Goal: Task Accomplishment & Management: Complete application form

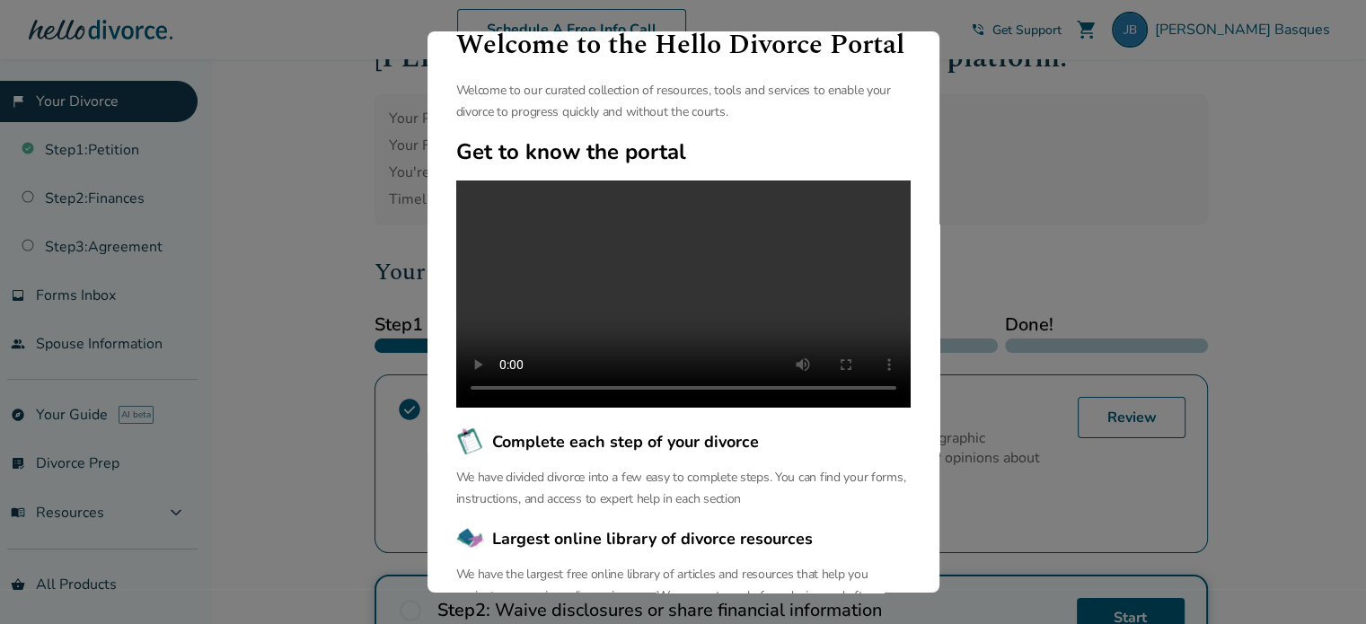
scroll to position [95, 0]
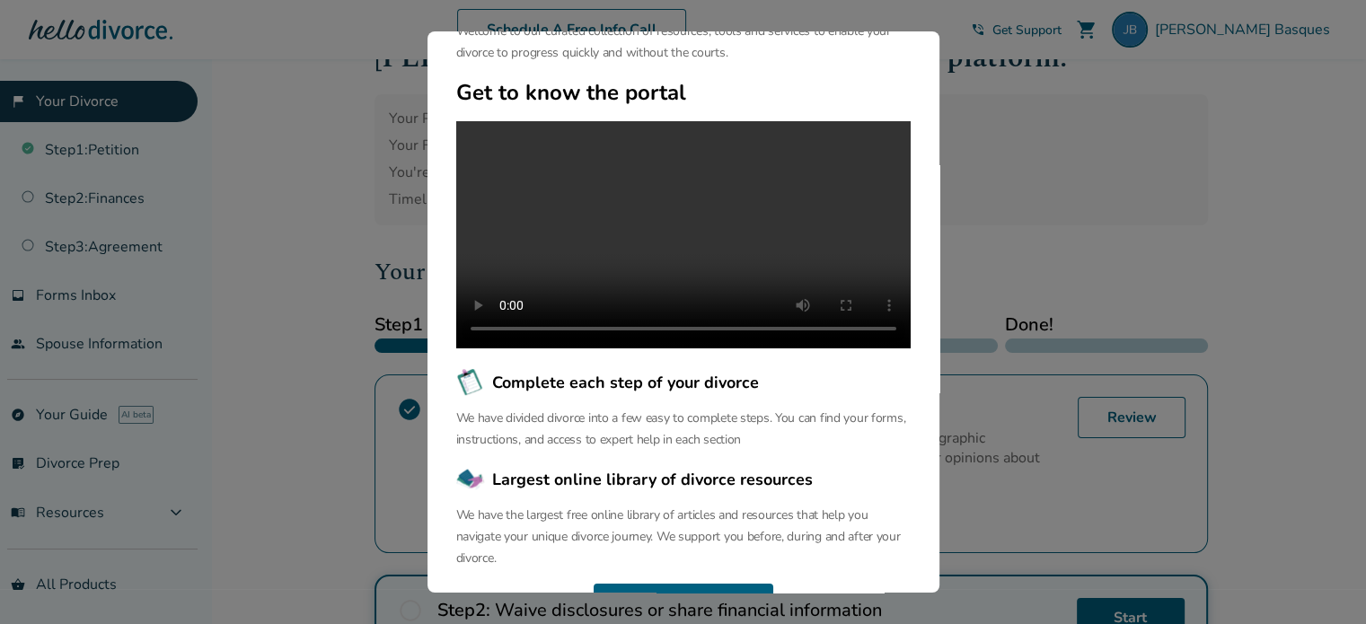
click at [945, 601] on div "Welcome to the Hello Divorce Portal Welcome to our curated collection of resour…" at bounding box center [683, 312] width 1366 height 624
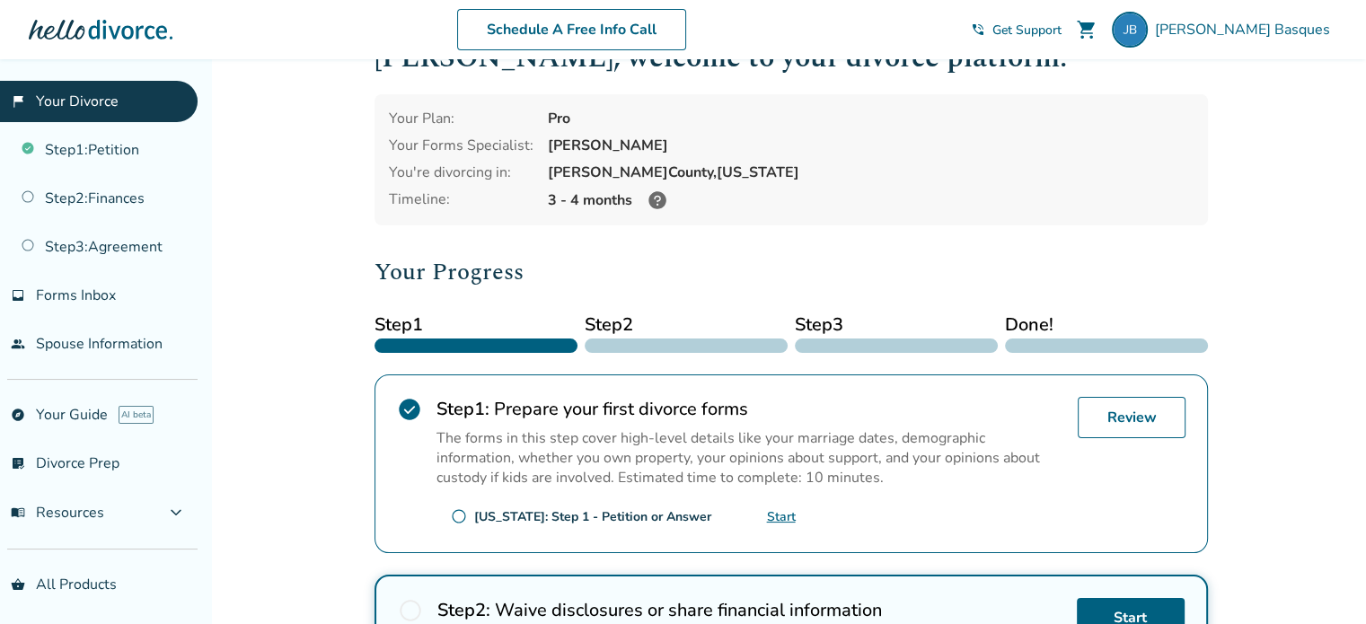
click at [945, 601] on h2 "Step 2 : Waive disclosures or share financial information" at bounding box center [749, 610] width 625 height 24
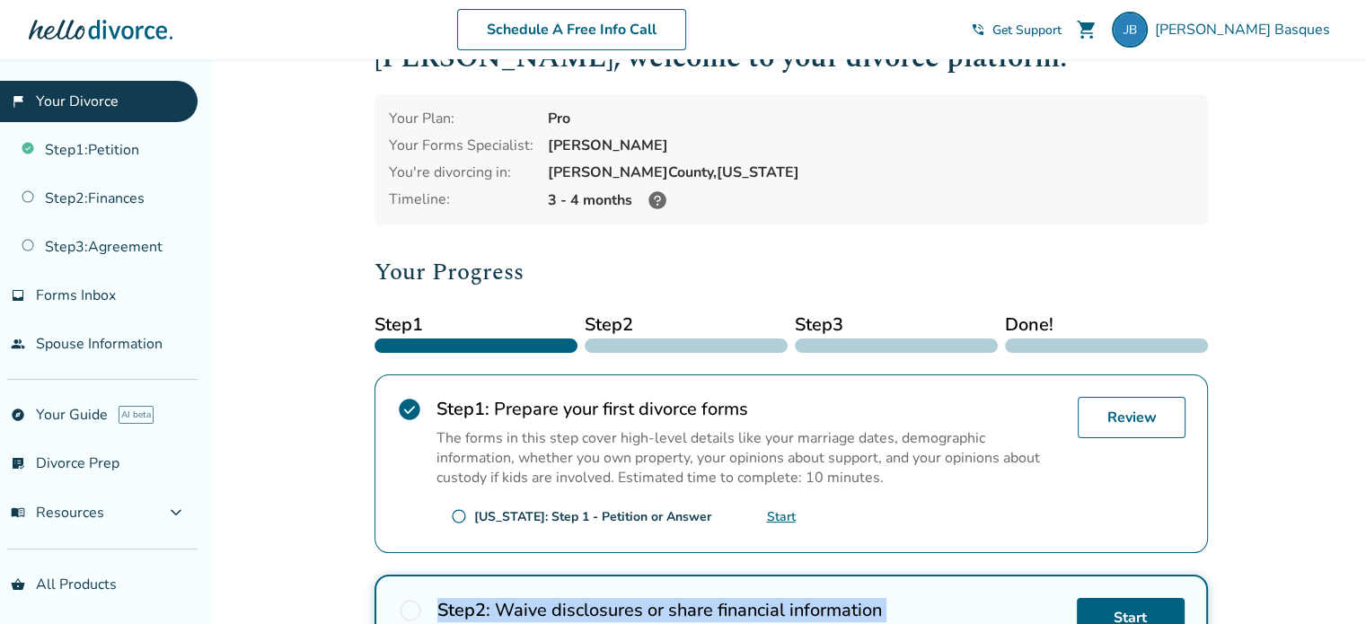
click at [945, 601] on h2 "Step 2 : Waive disclosures or share financial information" at bounding box center [749, 610] width 625 height 24
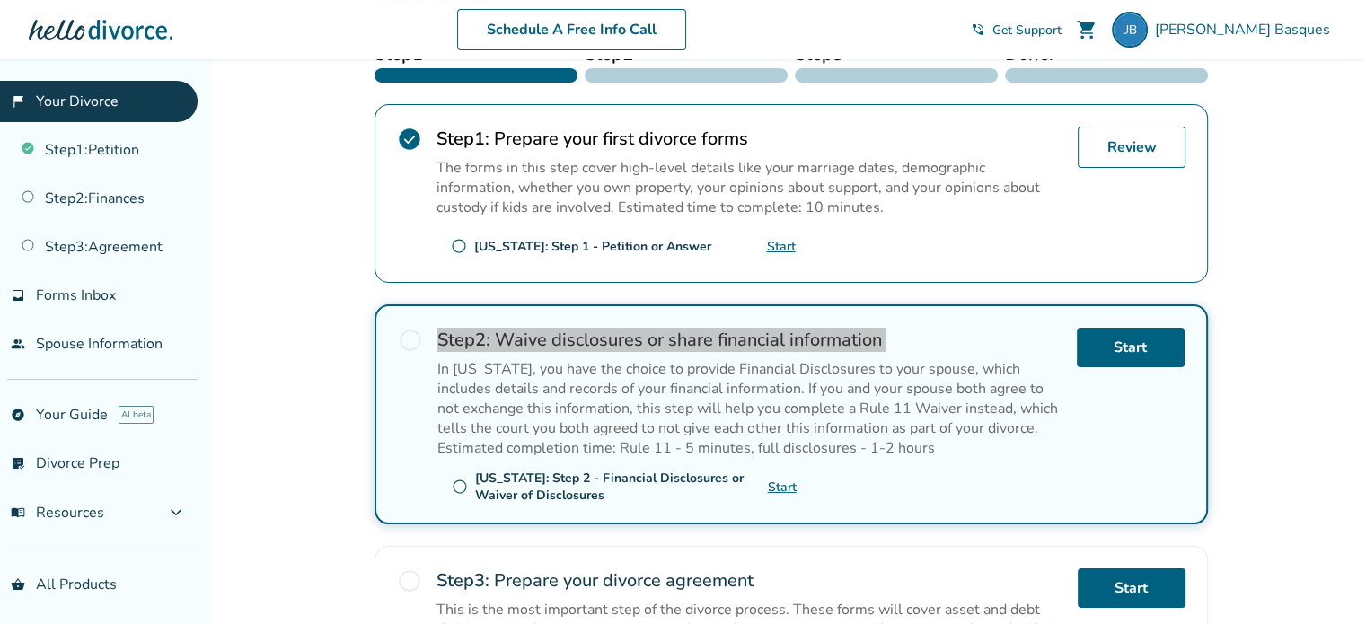
scroll to position [340, 0]
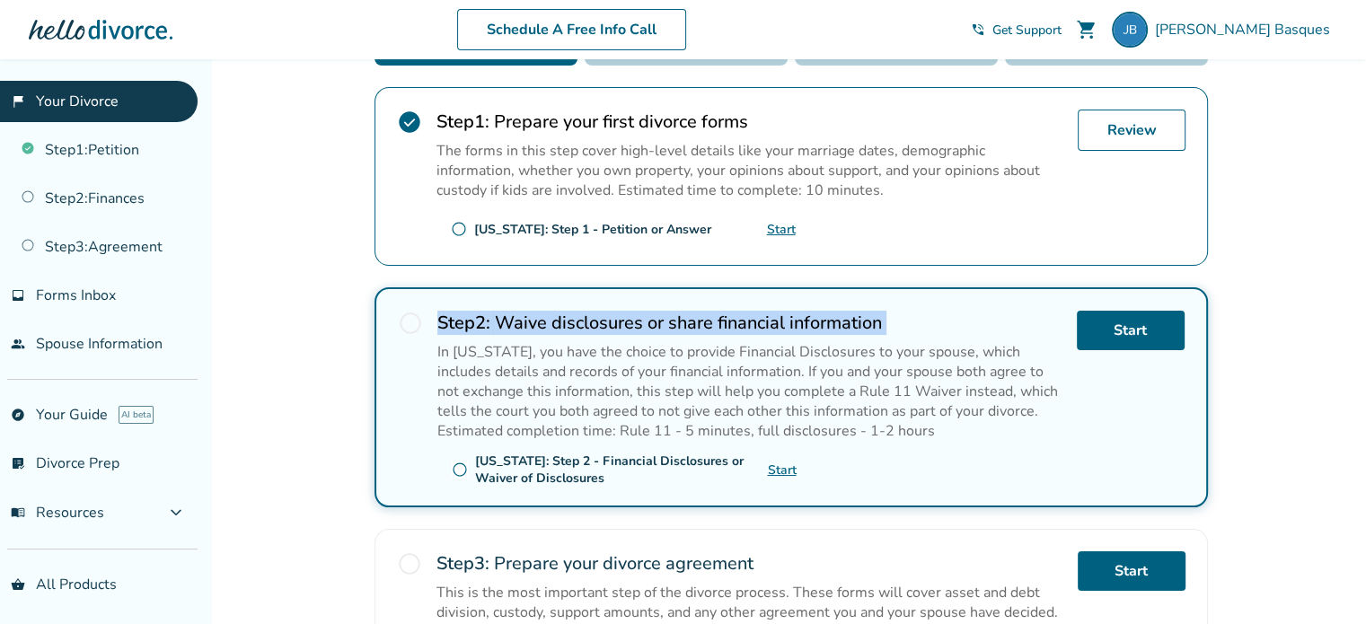
click at [459, 465] on span "radio_button_unchecked" at bounding box center [460, 470] width 16 height 16
drag, startPoint x: 459, startPoint y: 465, endPoint x: 402, endPoint y: 317, distance: 158.7
click at [402, 317] on span "radio_button_unchecked" at bounding box center [410, 323] width 25 height 25
click at [415, 324] on span "radio_button_unchecked" at bounding box center [410, 323] width 25 height 25
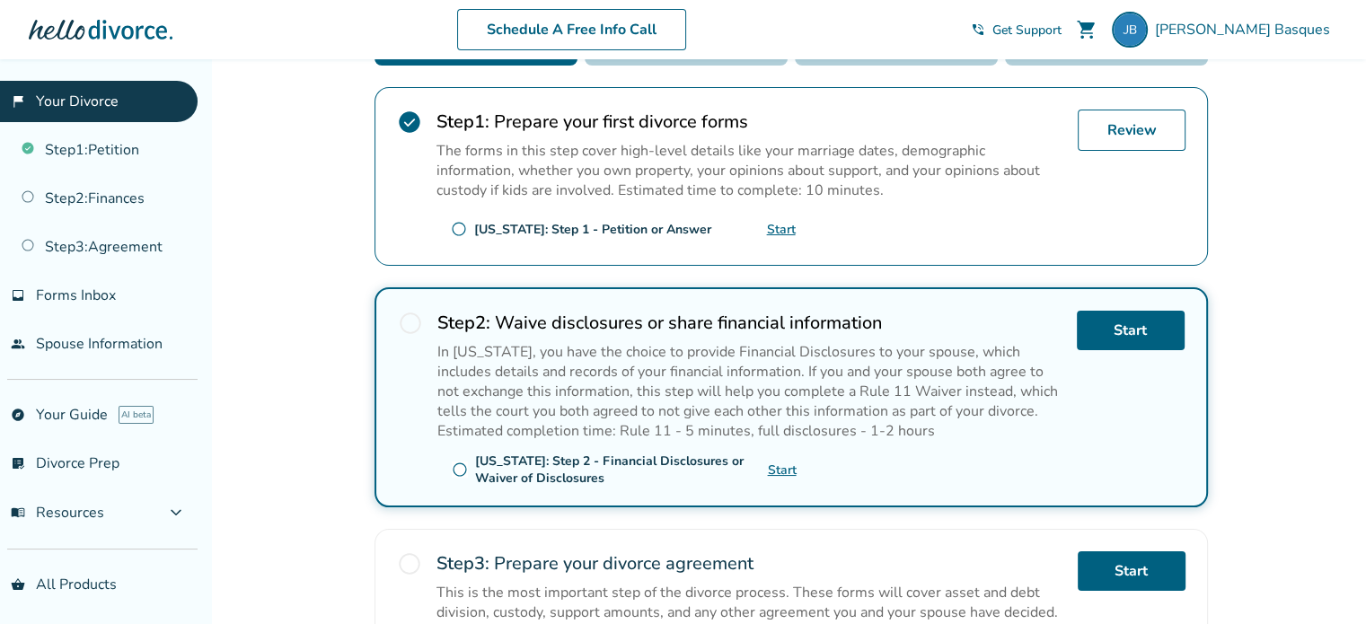
drag, startPoint x: 415, startPoint y: 324, endPoint x: 1083, endPoint y: 391, distance: 671.6
click at [1083, 391] on div "Start" at bounding box center [1131, 397] width 108 height 173
click at [1127, 329] on link "Start" at bounding box center [1131, 331] width 108 height 40
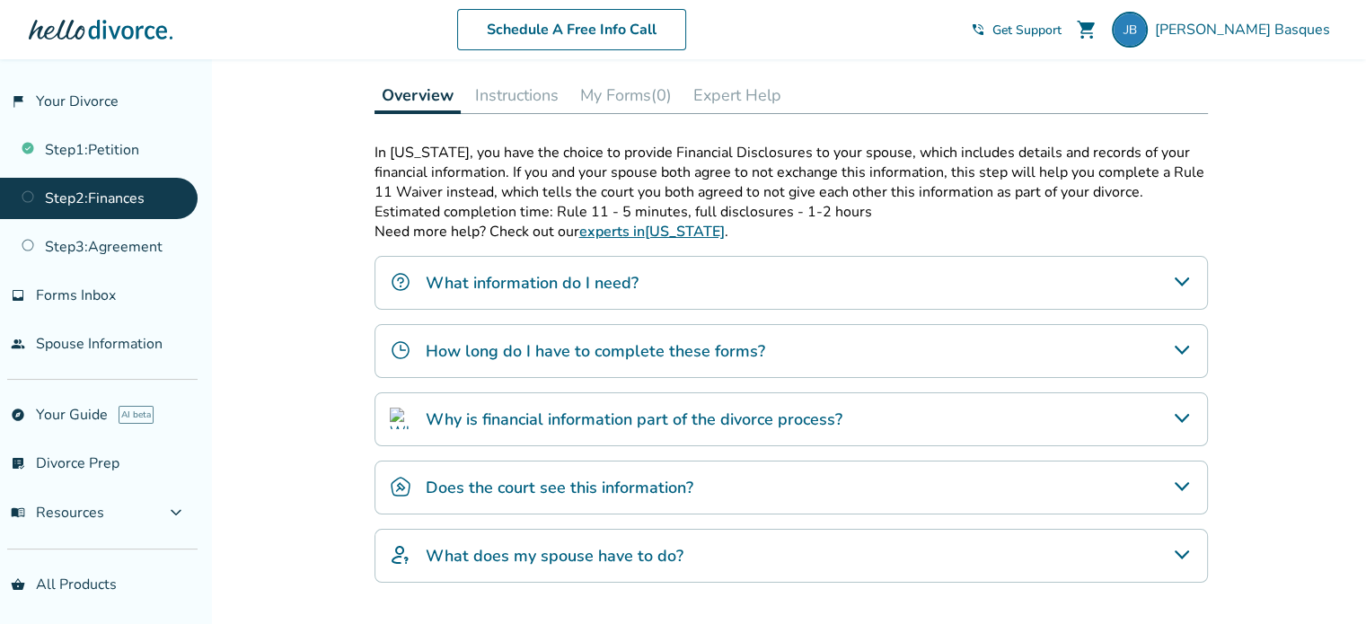
scroll to position [261, 0]
click at [552, 283] on h4 "What information do I need?" at bounding box center [532, 280] width 213 height 23
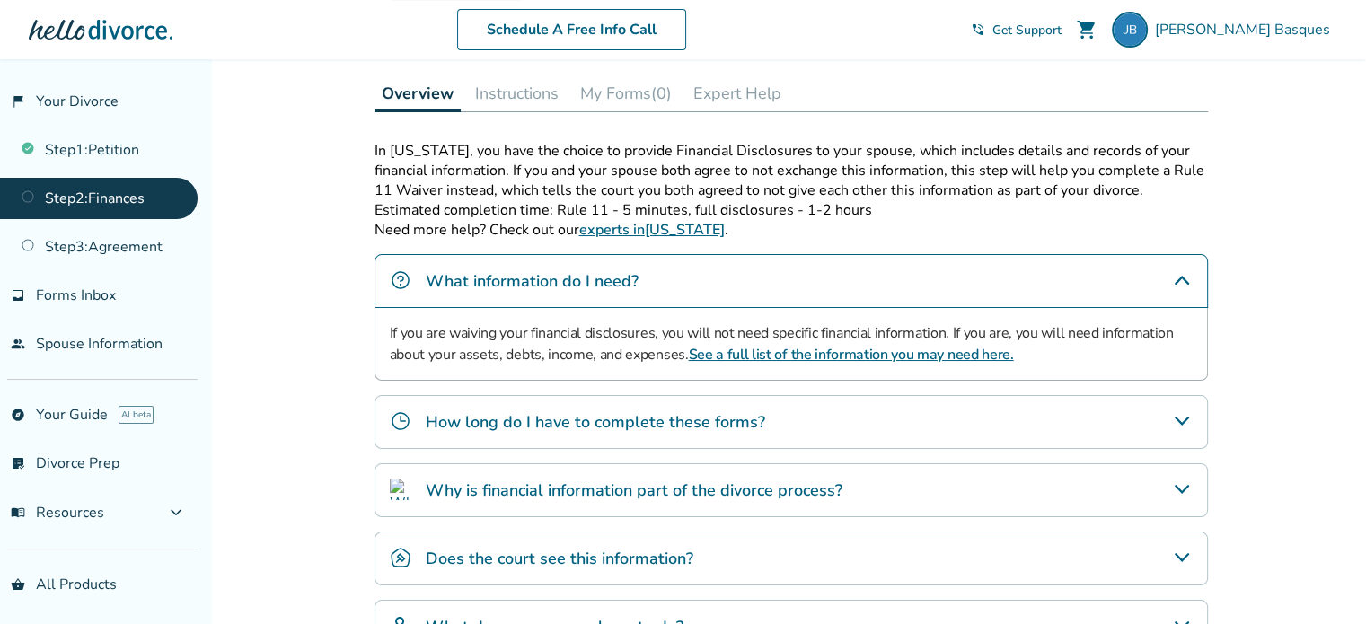
click at [843, 349] on link "See a full list of the information you may need here." at bounding box center [850, 355] width 325 height 20
click at [734, 419] on h4 "How long do I have to complete these forms?" at bounding box center [596, 422] width 340 height 23
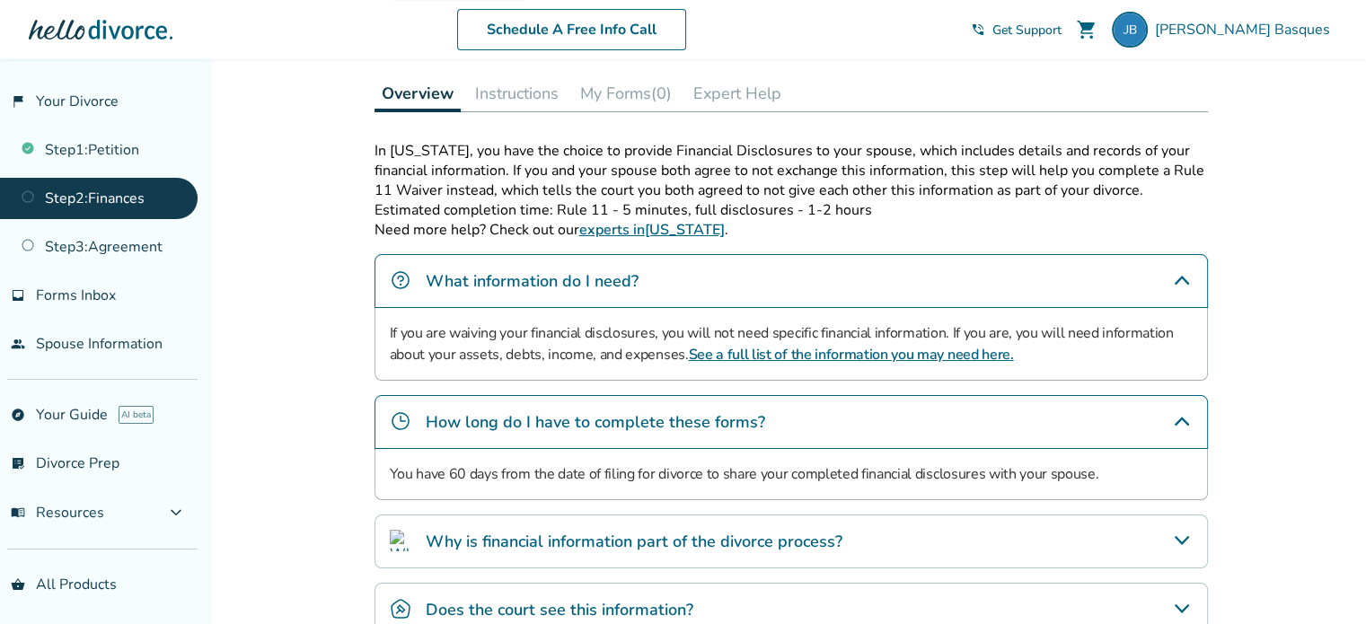
click at [734, 419] on h4 "How long do I have to complete these forms?" at bounding box center [596, 422] width 340 height 23
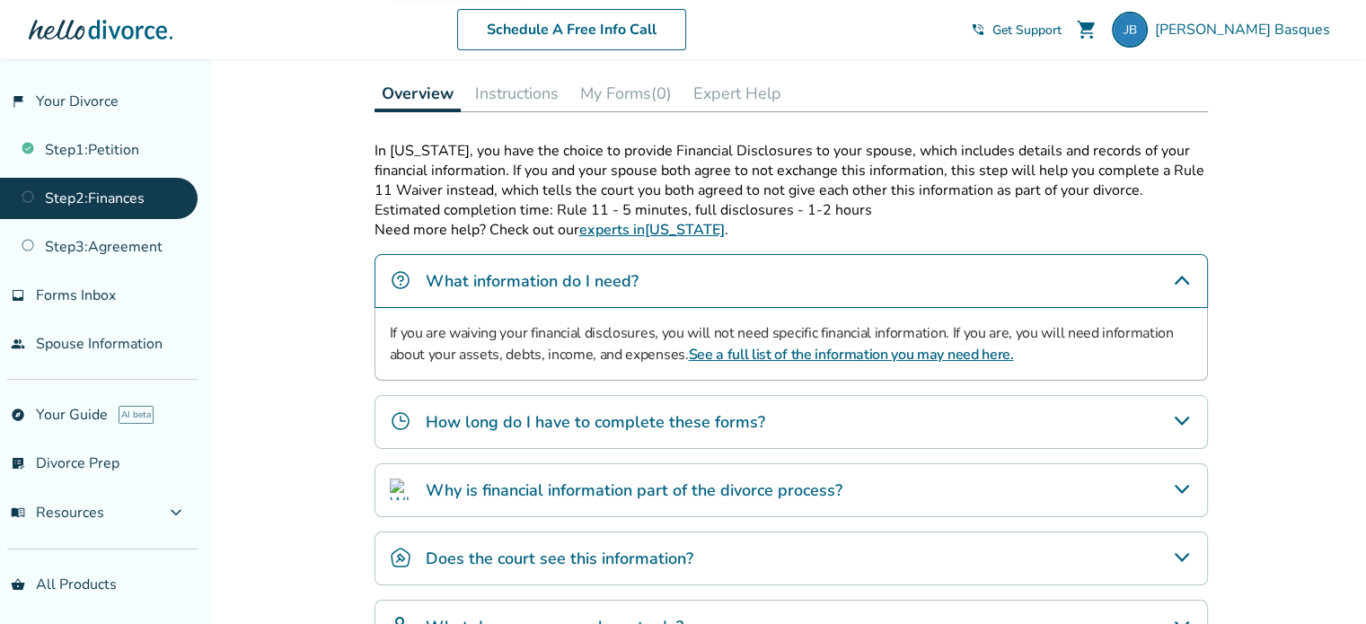
click at [735, 484] on h4 "Why is financial information part of the divorce process?" at bounding box center [634, 490] width 417 height 23
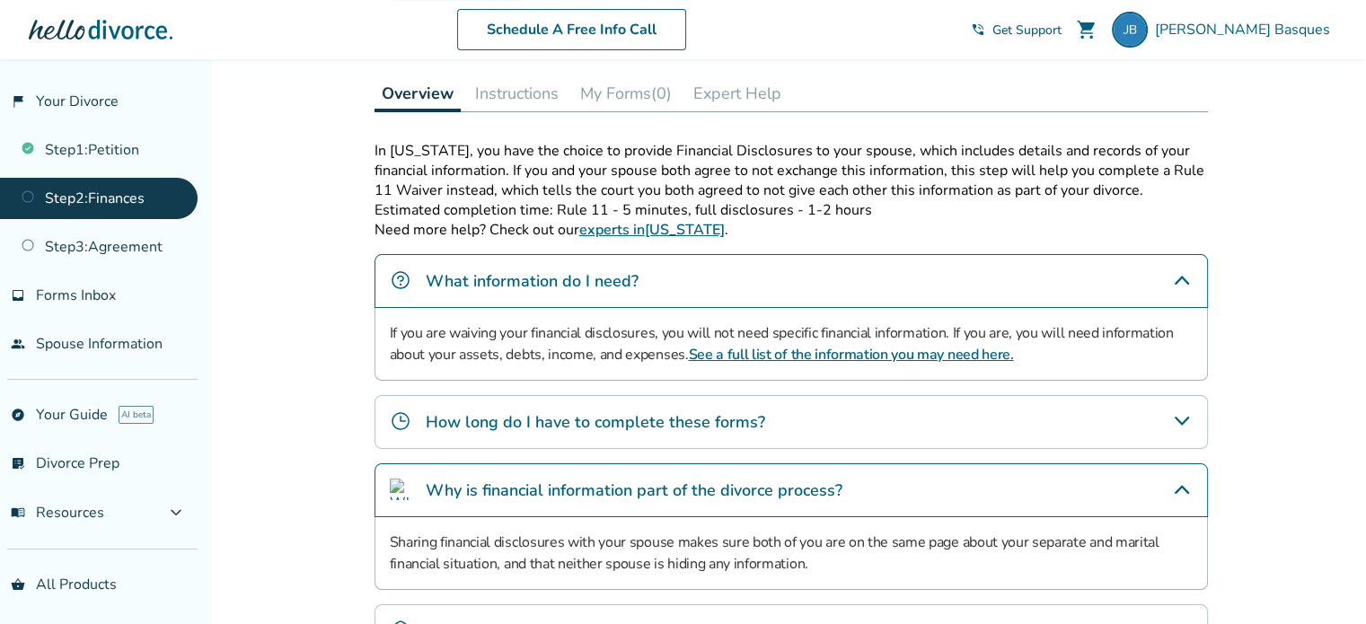
click at [735, 484] on h4 "Why is financial information part of the divorce process?" at bounding box center [634, 490] width 417 height 23
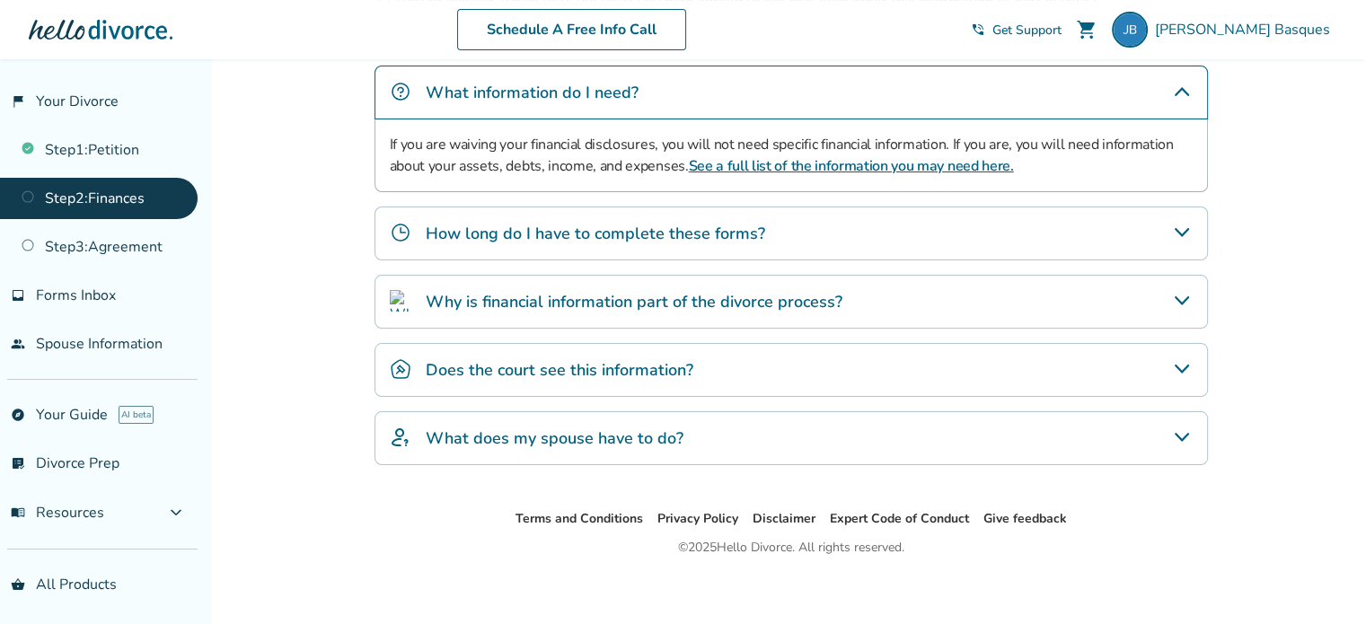
scroll to position [455, 0]
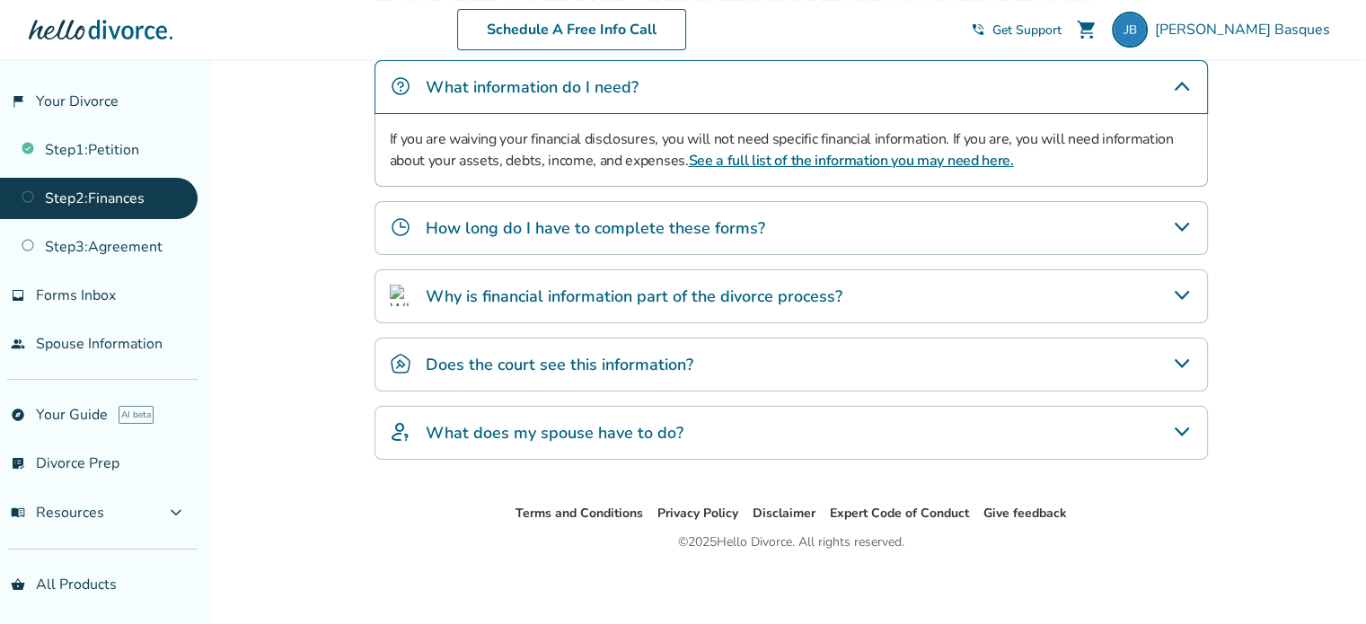
click at [611, 433] on h4 "What does my spouse have to do?" at bounding box center [555, 432] width 258 height 23
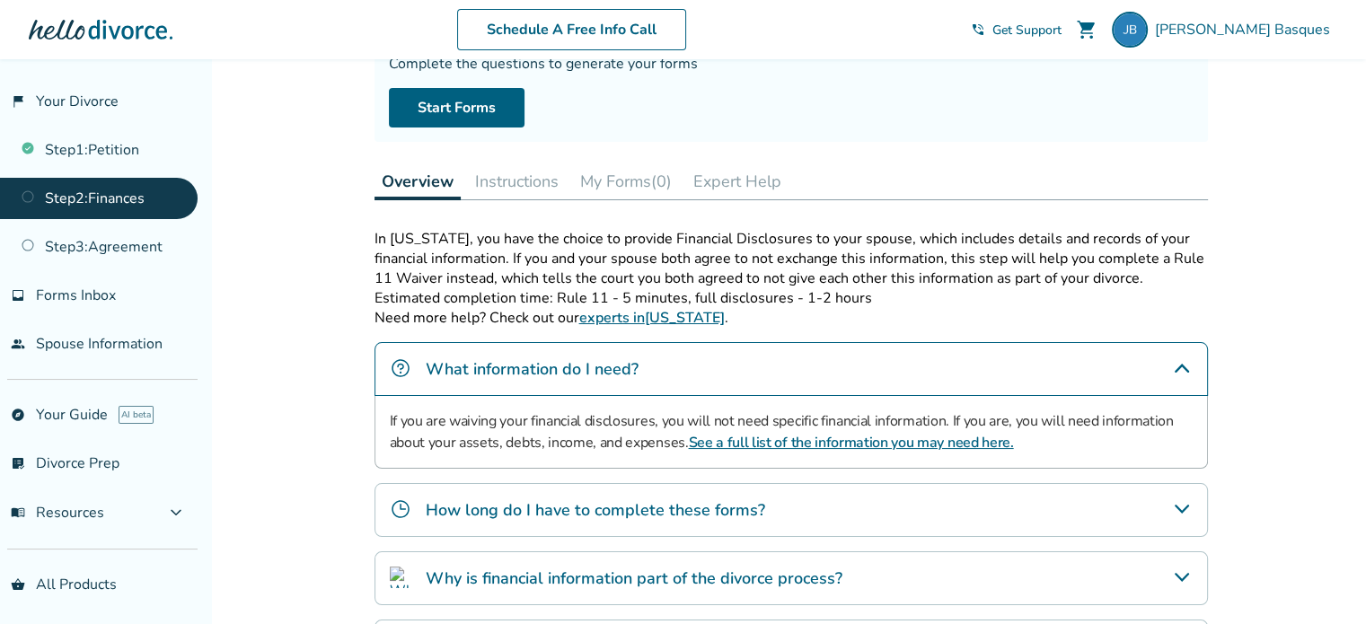
scroll to position [169, 0]
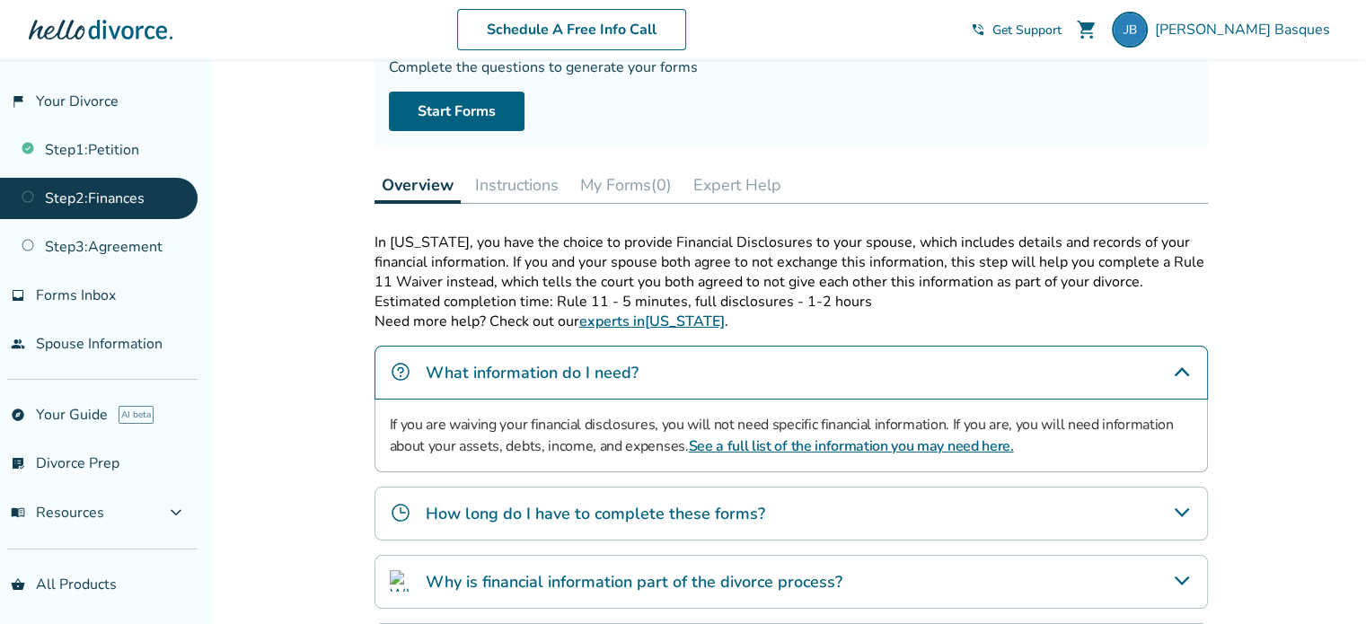
click at [499, 181] on button "Instructions" at bounding box center [517, 185] width 98 height 36
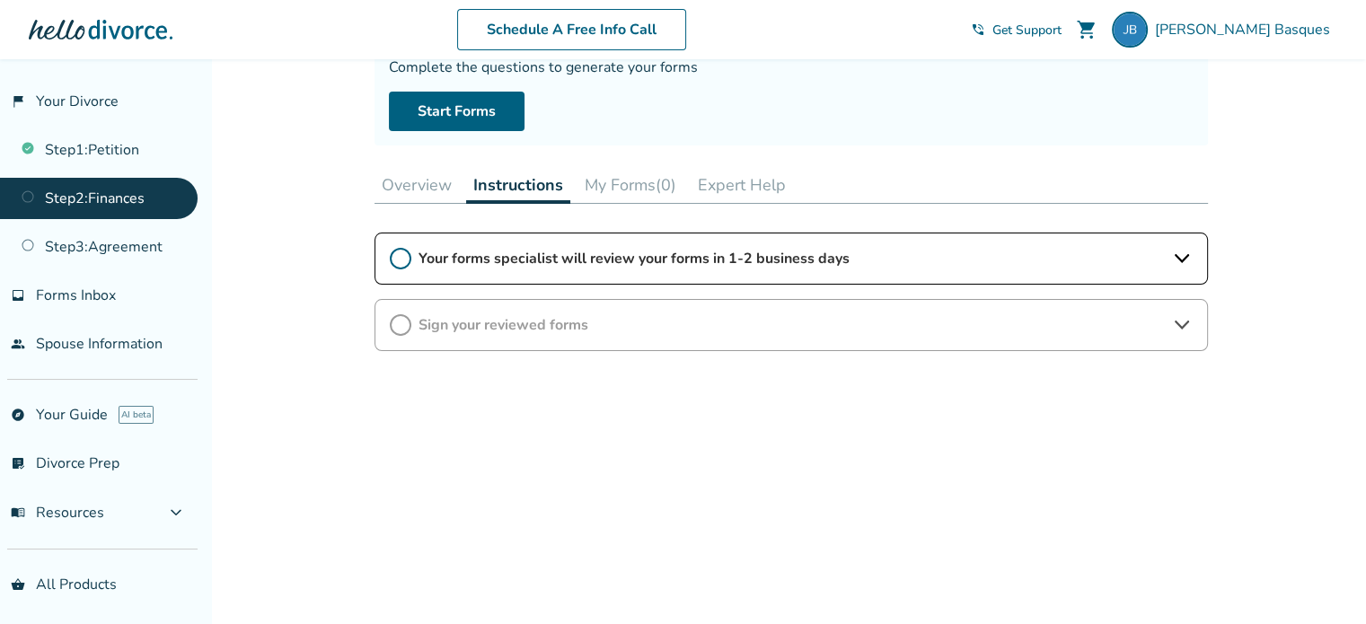
click at [459, 319] on span "Sign your reviewed forms" at bounding box center [792, 325] width 746 height 20
click at [464, 266] on span "Your forms specialist will review your forms in 1-2 business days" at bounding box center [792, 259] width 746 height 20
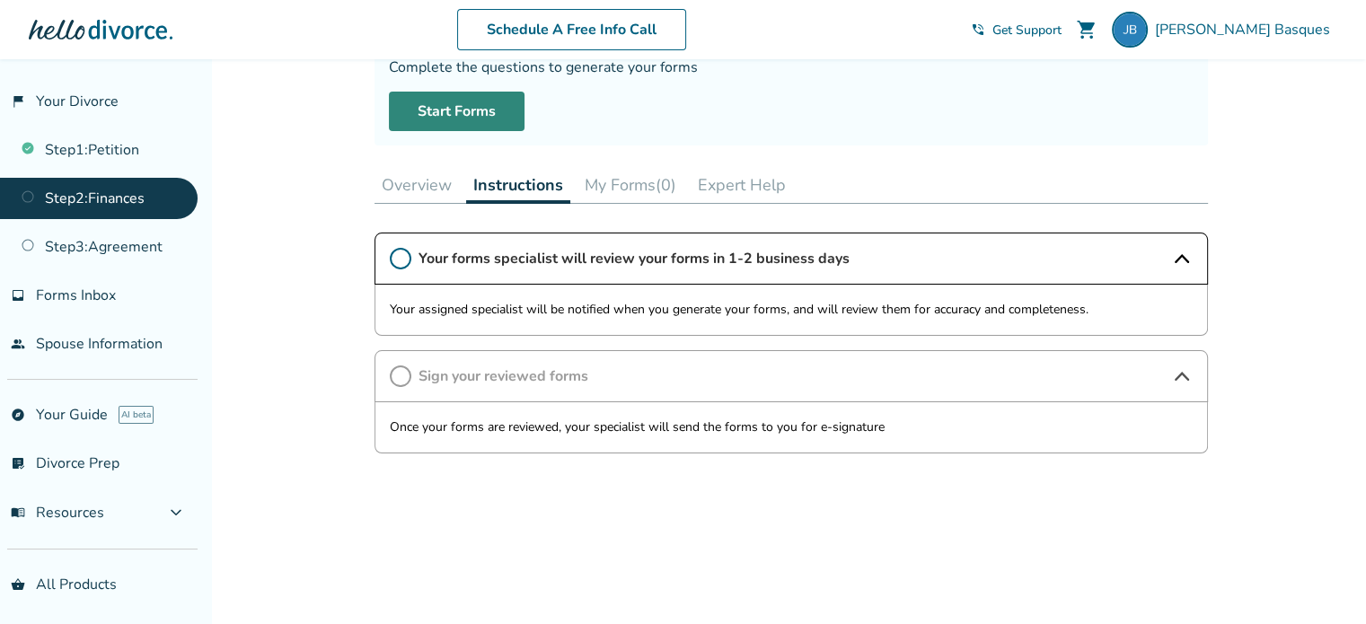
click at [491, 105] on link "Start Forms" at bounding box center [457, 112] width 136 height 40
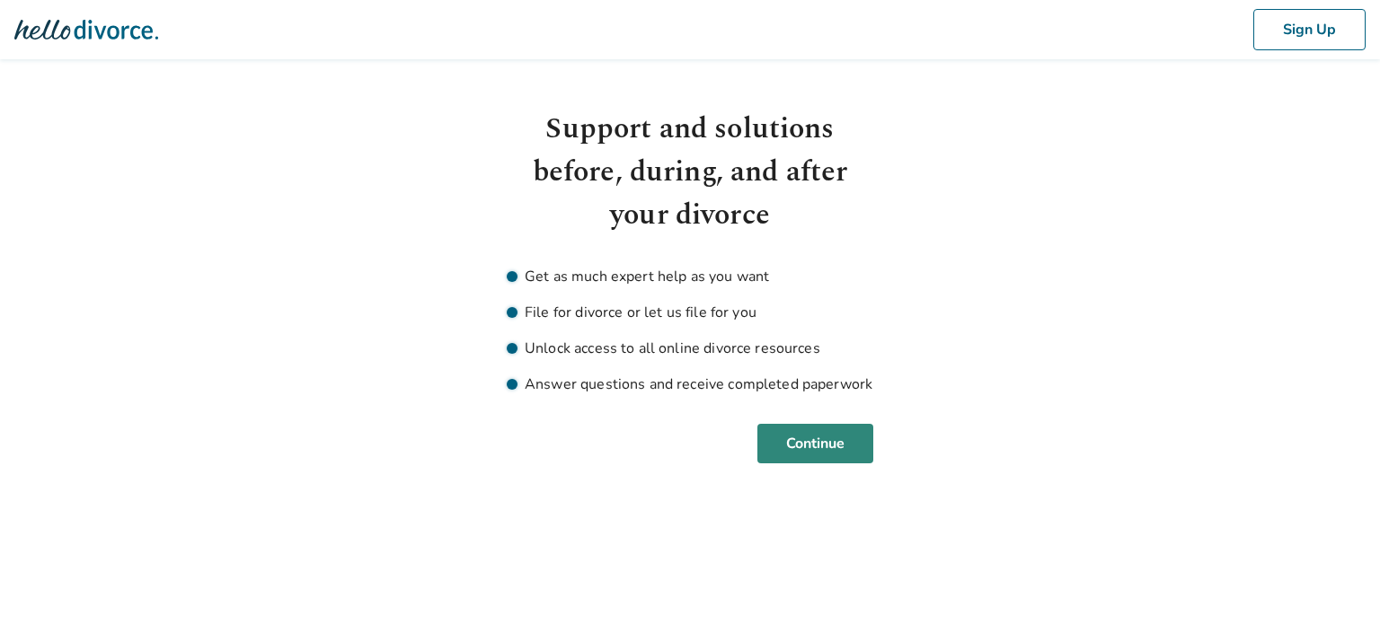
click at [826, 454] on button "Continue" at bounding box center [815, 444] width 116 height 40
